Goal: Task Accomplishment & Management: Use online tool/utility

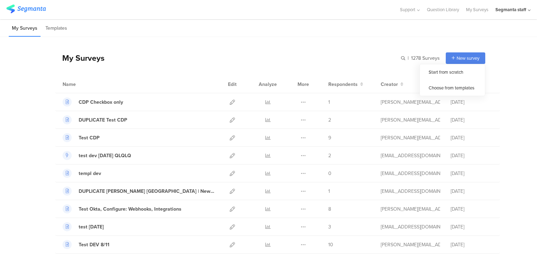
click at [452, 60] on div "New survey" at bounding box center [465, 58] width 39 height 12
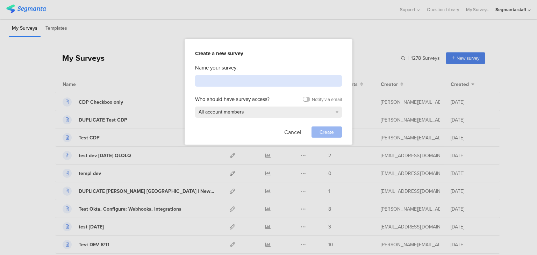
click at [264, 84] on input at bounding box center [268, 81] width 147 height 12
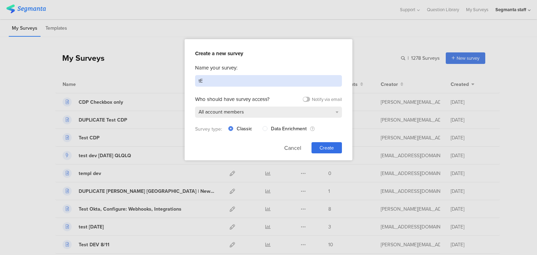
type input "t"
type input "Test"
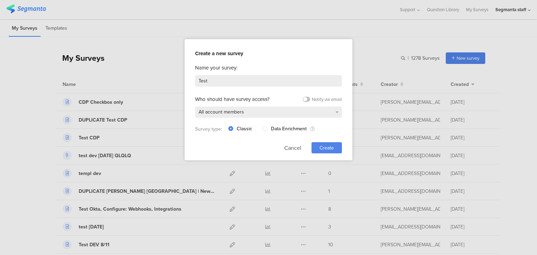
click at [318, 151] on div "Create" at bounding box center [326, 147] width 30 height 11
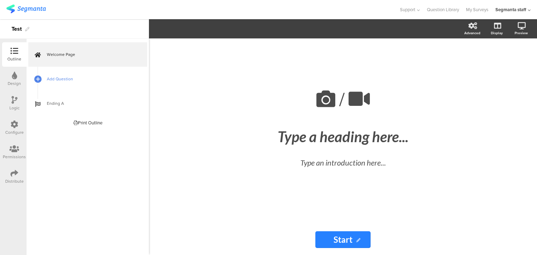
click at [50, 80] on span "Add Question" at bounding box center [91, 78] width 89 height 7
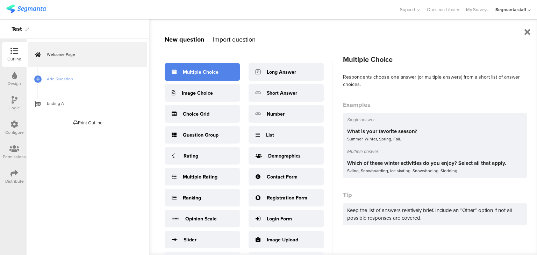
click at [180, 77] on div "Multiple Choice" at bounding box center [202, 71] width 75 height 17
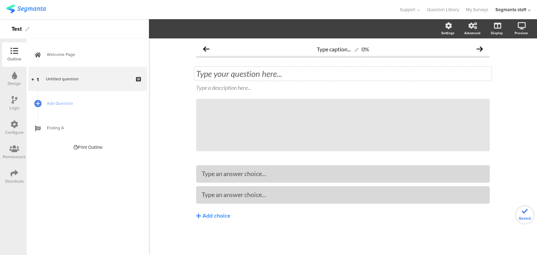
click at [229, 73] on div "Type your question here..." at bounding box center [342, 74] width 297 height 14
click at [48, 111] on link "Add Question" at bounding box center [87, 103] width 119 height 24
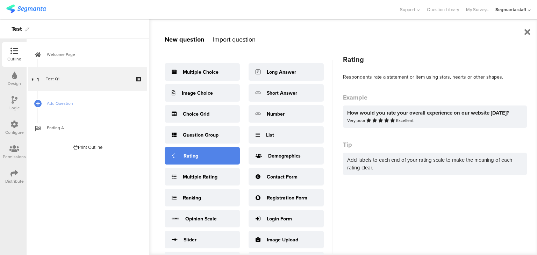
click at [210, 152] on div "Rating" at bounding box center [202, 155] width 75 height 17
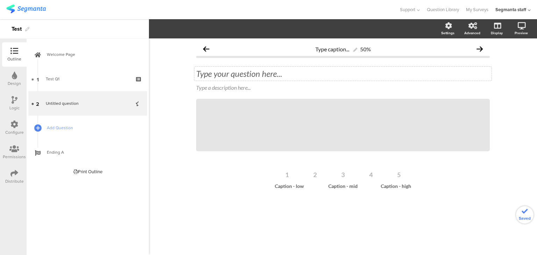
click at [236, 74] on div "Type your question here..." at bounding box center [342, 74] width 297 height 14
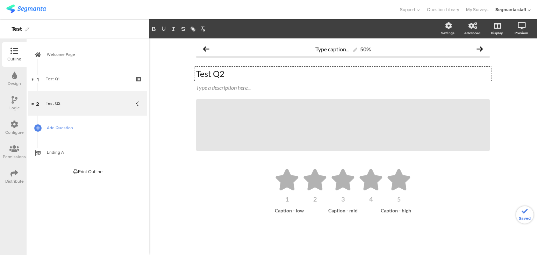
click at [84, 127] on span "Add Question" at bounding box center [91, 127] width 89 height 7
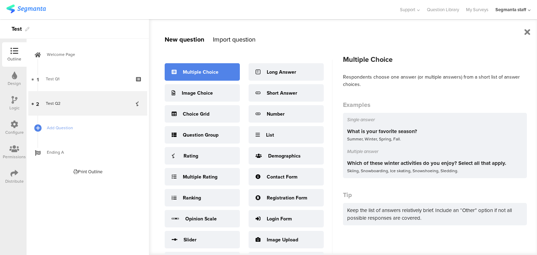
click at [197, 79] on div "Multiple Choice" at bounding box center [202, 71] width 75 height 17
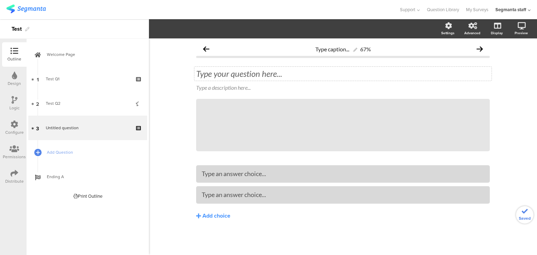
click at [247, 77] on div "Type your question here..." at bounding box center [342, 74] width 297 height 14
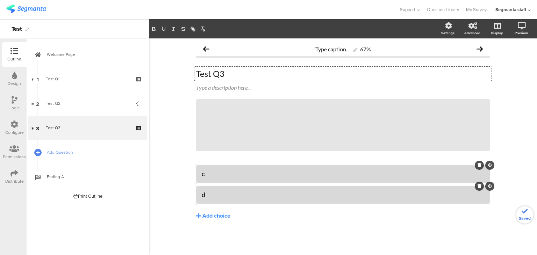
click at [9, 174] on div "Distribute" at bounding box center [14, 177] width 24 height 24
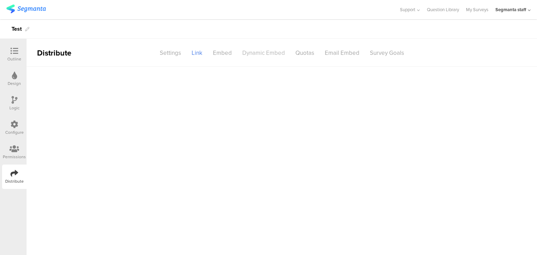
click at [267, 51] on div "Dynamic Embed" at bounding box center [263, 53] width 53 height 12
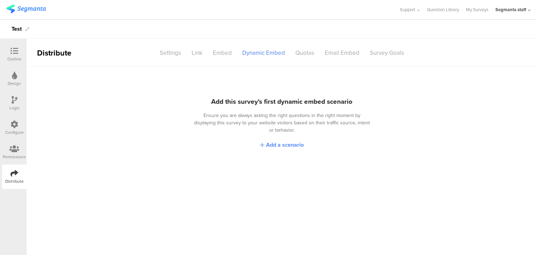
click at [276, 141] on span "Add a scenario" at bounding box center [285, 145] width 38 height 8
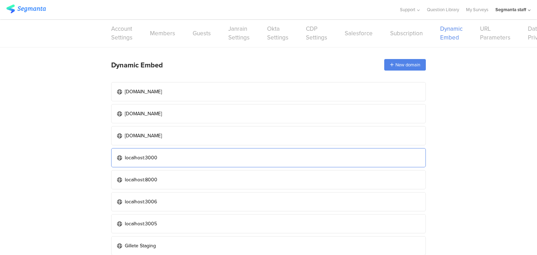
click at [212, 156] on link "localhost:3000" at bounding box center [268, 157] width 315 height 19
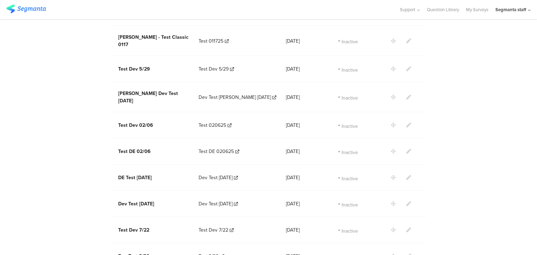
scroll to position [786, 0]
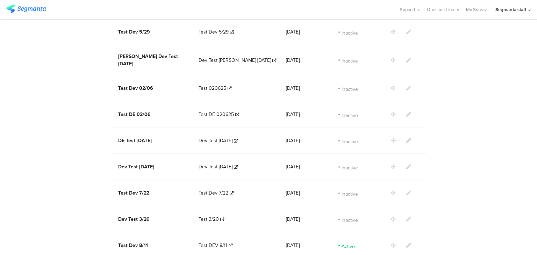
click at [407, 243] on icon at bounding box center [408, 245] width 5 height 5
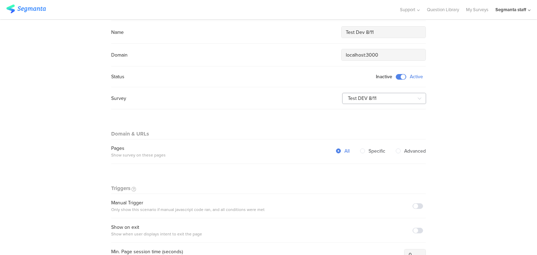
scroll to position [21, 0]
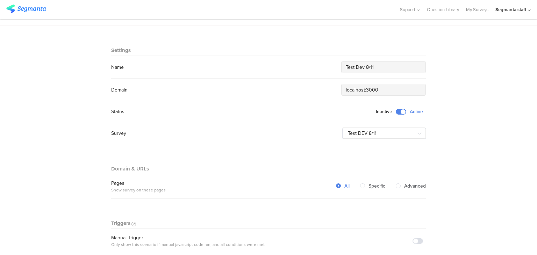
click at [396, 110] on span at bounding box center [401, 112] width 10 height 6
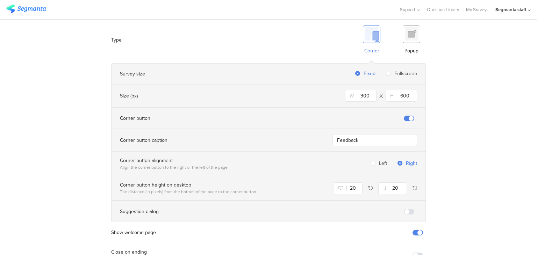
scroll to position [476, 0]
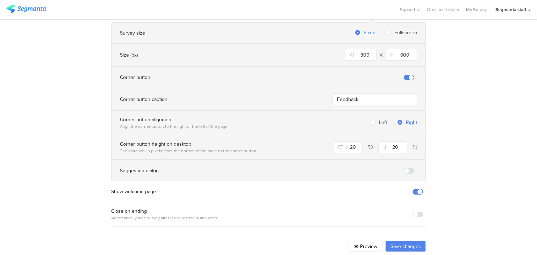
click at [403, 241] on button "Save changes" at bounding box center [405, 246] width 41 height 11
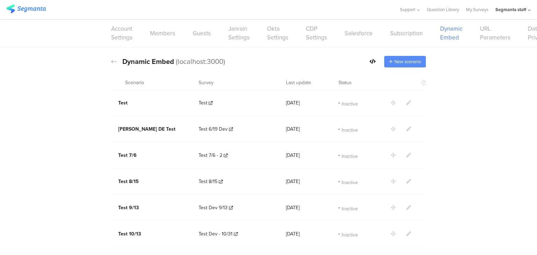
click at [405, 61] on span "New scenario" at bounding box center [407, 61] width 27 height 7
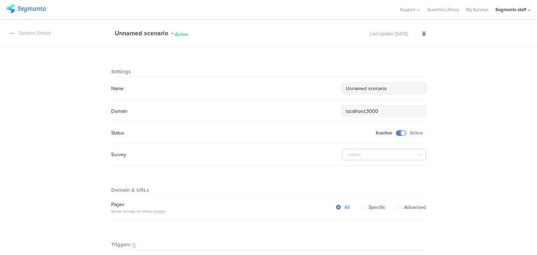
click at [374, 86] on input "Unnamed scenario" at bounding box center [383, 88] width 75 height 7
drag, startPoint x: 393, startPoint y: 90, endPoint x: 328, endPoint y: 87, distance: 65.8
click at [328, 87] on div "Name Unnamed scenario" at bounding box center [268, 88] width 315 height 12
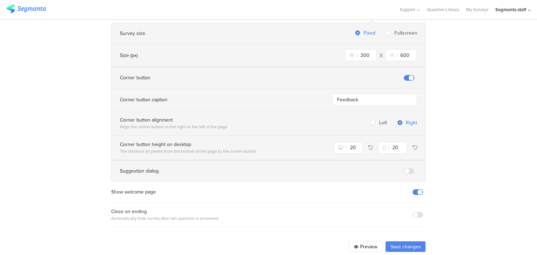
scroll to position [413, 0]
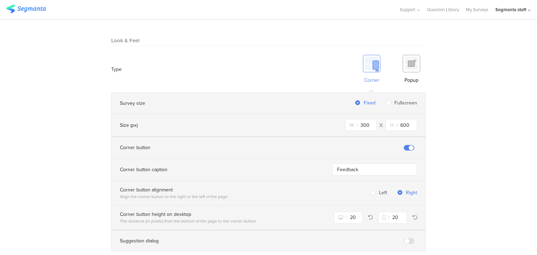
type input "Test Dynamic 8/19"
click at [393, 93] on section "Survey size Fixed Fullscreen" at bounding box center [268, 103] width 314 height 21
click at [387, 100] on span at bounding box center [388, 102] width 5 height 5
click at [387, 100] on input "Fullscreen" at bounding box center [388, 103] width 5 height 6
radio input "true"
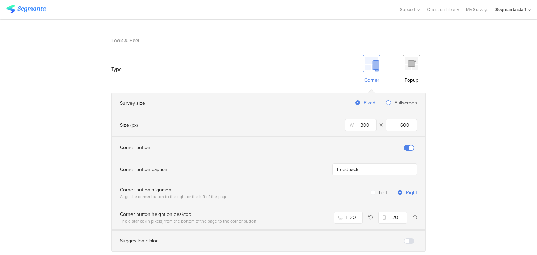
radio input "false"
radio input "true"
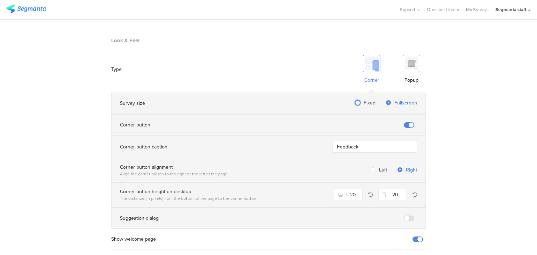
click at [356, 100] on span at bounding box center [357, 102] width 5 height 5
click at [356, 100] on input "Fixed" at bounding box center [357, 103] width 5 height 6
radio input "true"
radio input "false"
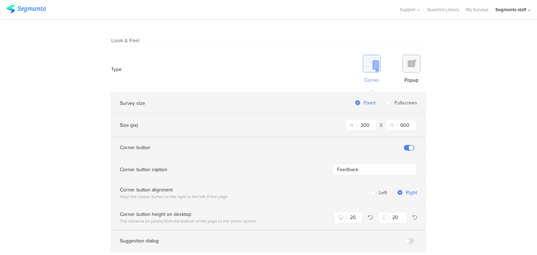
click at [405, 66] on div "Popup" at bounding box center [411, 69] width 29 height 36
click at [405, 145] on span at bounding box center [409, 148] width 10 height 6
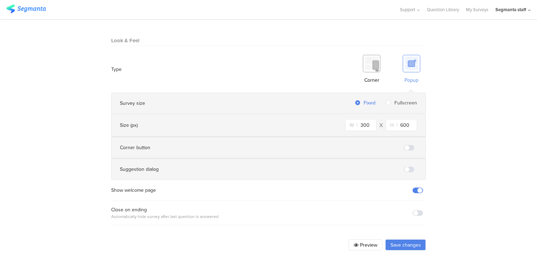
click at [414, 210] on span at bounding box center [417, 213] width 10 height 6
click at [417, 188] on span at bounding box center [417, 191] width 10 height 6
click at [403, 239] on button "Save changes" at bounding box center [405, 244] width 41 height 11
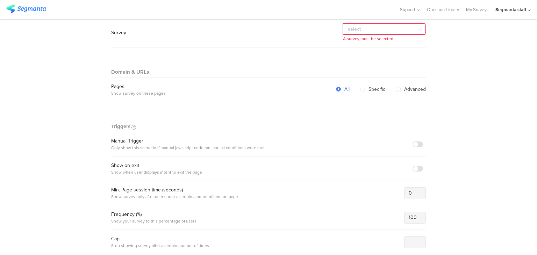
scroll to position [124, 0]
click at [348, 32] on input "text" at bounding box center [384, 31] width 84 height 11
click at [351, 25] on section "Survey Test CDP Checkbox only DUPLICATE Test CDP Test CDP test dev [DATE] QLQLQ…" at bounding box center [268, 34] width 315 height 29
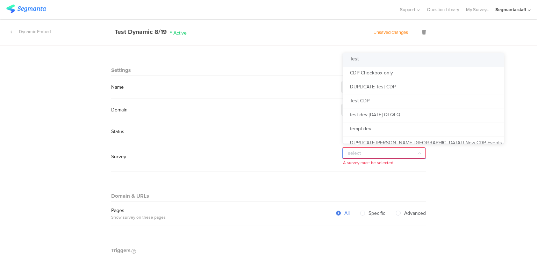
scroll to position [0, 0]
click at [364, 61] on li "Test" at bounding box center [426, 62] width 166 height 14
type input "Test"
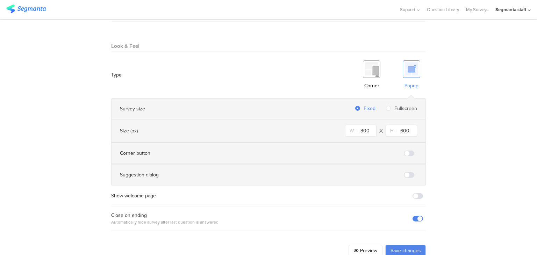
scroll to position [406, 0]
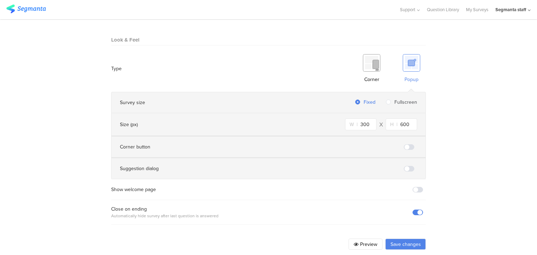
click at [408, 239] on button "Save changes" at bounding box center [405, 244] width 41 height 11
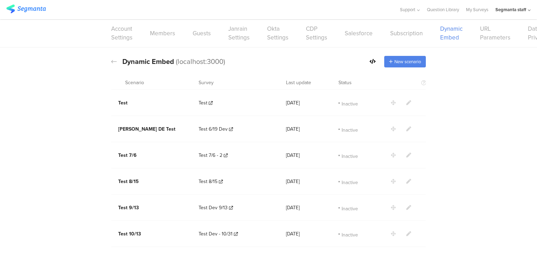
click at [369, 61] on icon at bounding box center [372, 61] width 6 height 5
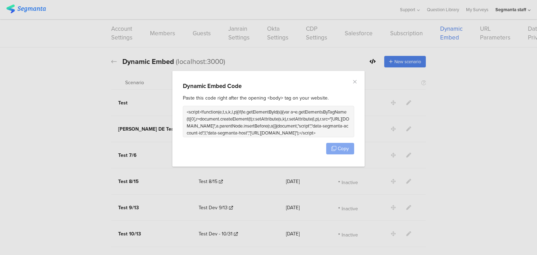
click at [341, 152] on button "Copy" at bounding box center [340, 149] width 28 height 12
click at [341, 150] on span "Copy" at bounding box center [343, 148] width 11 height 7
click at [354, 84] on icon "Close" at bounding box center [355, 82] width 6 height 6
